Goal: Task Accomplishment & Management: Manage account settings

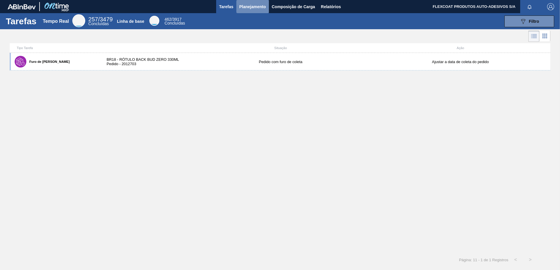
click at [245, 7] on span "Planejamento" at bounding box center [252, 6] width 27 height 7
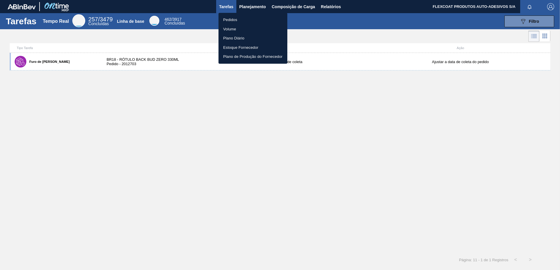
click at [234, 17] on li "Pedidos" at bounding box center [252, 19] width 69 height 9
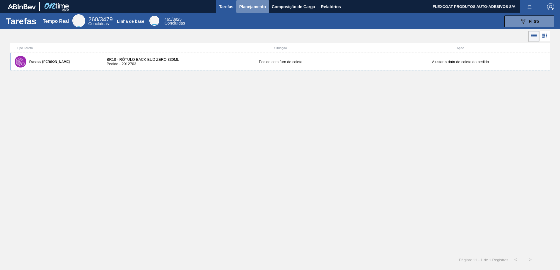
click at [252, 7] on span "Planejamento" at bounding box center [252, 6] width 27 height 7
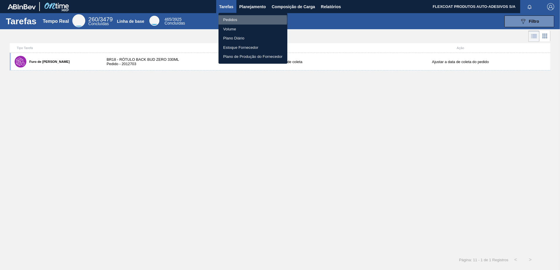
click at [228, 20] on li "Pedidos" at bounding box center [252, 19] width 69 height 9
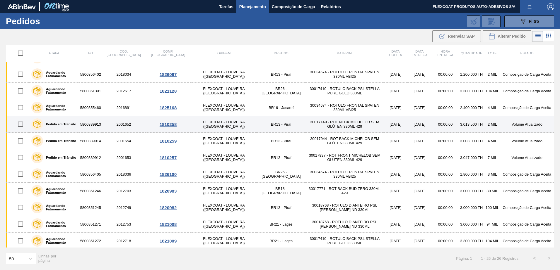
scroll to position [43, 0]
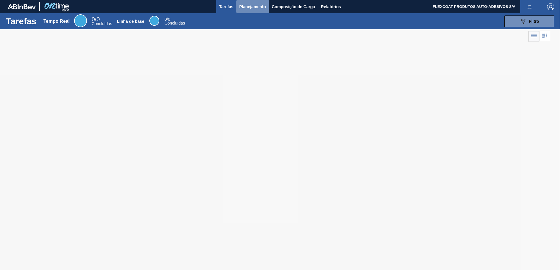
click at [247, 7] on span "Planejamento" at bounding box center [252, 6] width 27 height 7
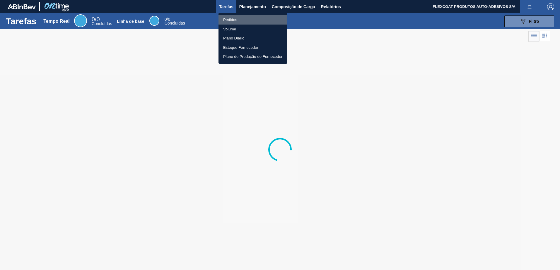
click at [226, 21] on li "Pedidos" at bounding box center [252, 19] width 69 height 9
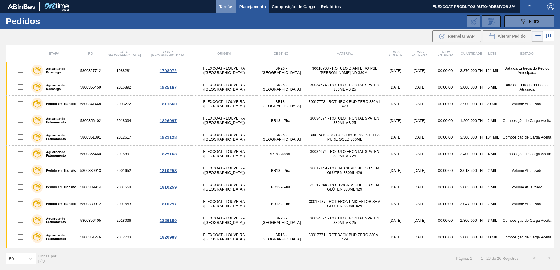
click at [228, 8] on span "Tarefas" at bounding box center [226, 6] width 14 height 7
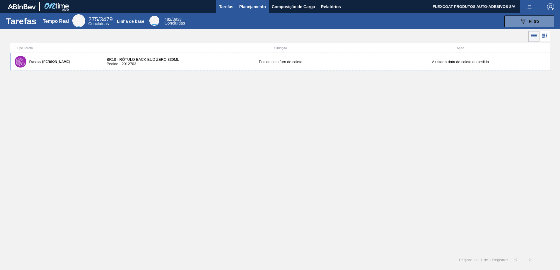
click at [245, 5] on span "Planejamento" at bounding box center [252, 6] width 27 height 7
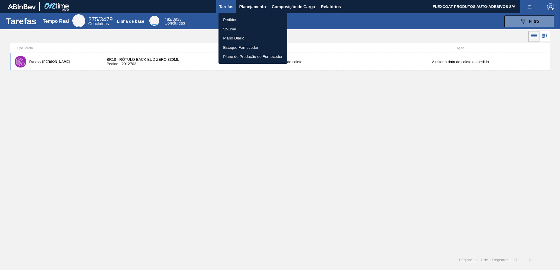
click at [227, 21] on li "Pedidos" at bounding box center [252, 19] width 69 height 9
